Goal: Transaction & Acquisition: Book appointment/travel/reservation

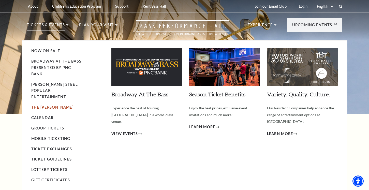
click at [40, 105] on link "The [PERSON_NAME]" at bounding box center [52, 107] width 42 height 4
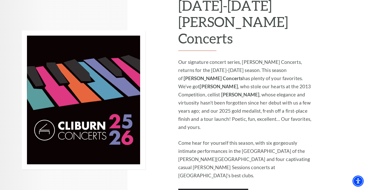
scroll to position [387, 0]
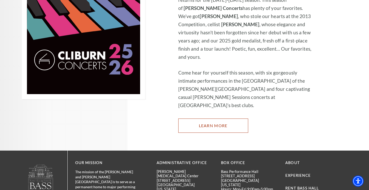
click at [232, 118] on link "Learn More" at bounding box center [213, 125] width 70 height 14
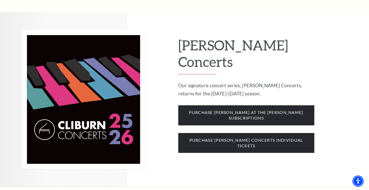
scroll to position [441, 0]
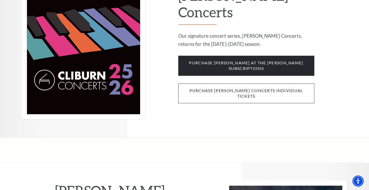
click at [261, 83] on span "purchase cliburn concerts individual tickets" at bounding box center [246, 93] width 136 height 20
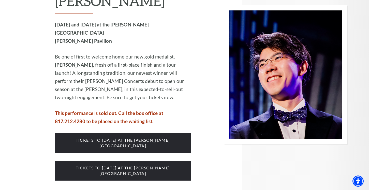
scroll to position [519, 0]
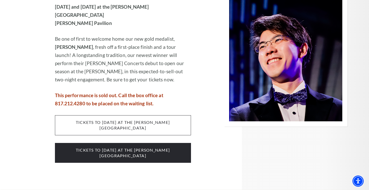
click at [159, 115] on span "tickets to Wednesday, october 1 at the kimbell art museum" at bounding box center [123, 125] width 136 height 20
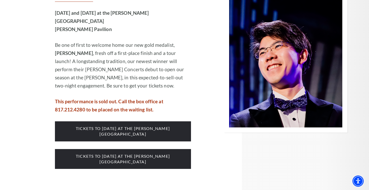
scroll to position [503, 0]
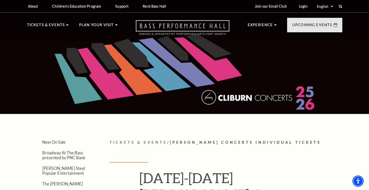
click at [217, 27] on icon "Open this option" at bounding box center [183, 27] width 94 height 15
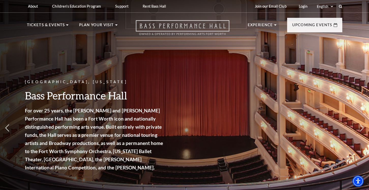
click at [197, 24] on icon "Open this option" at bounding box center [183, 27] width 94 height 15
